Goal: Navigation & Orientation: Find specific page/section

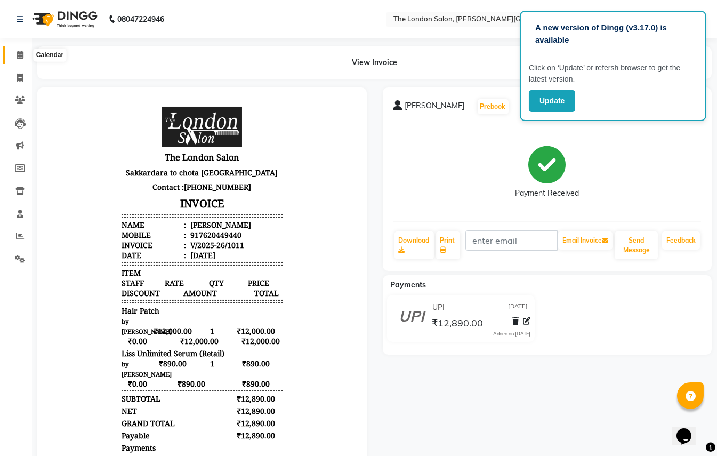
click at [11, 48] on link "Calendar" at bounding box center [16, 55] width 26 height 18
